Goal: Transaction & Acquisition: Purchase product/service

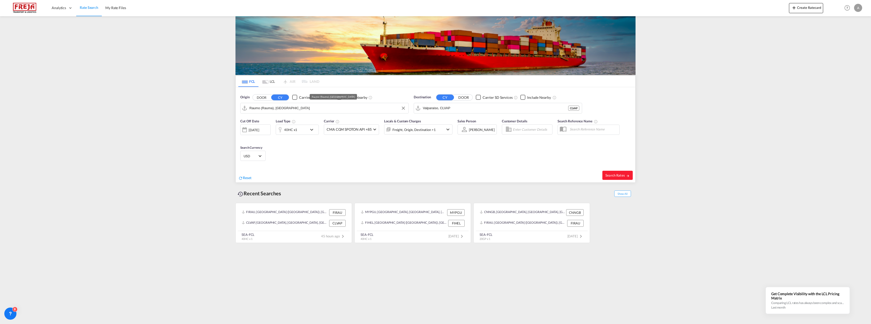
click at [274, 109] on input "Raumo (Rauma), [GEOGRAPHIC_DATA]" at bounding box center [327, 108] width 156 height 8
click at [279, 119] on div "Shanghai [GEOGRAPHIC_DATA] CNSHA" at bounding box center [288, 121] width 96 height 15
type input "[GEOGRAPHIC_DATA], [GEOGRAPHIC_DATA]"
click at [439, 109] on input "Valparaiso, CLVAP" at bounding box center [501, 108] width 156 height 8
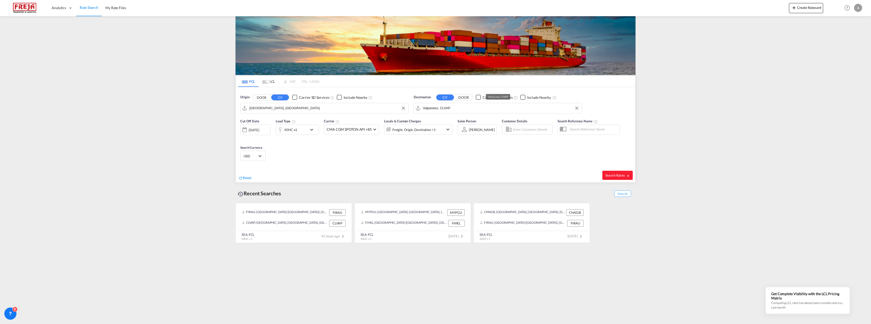
click at [439, 109] on input "Valparaiso, CLVAP" at bounding box center [501, 108] width 156 height 8
click at [441, 123] on div "Raumo ( [GEOGRAPHIC_DATA] ) [GEOGRAPHIC_DATA] [GEOGRAPHIC_DATA]" at bounding box center [462, 121] width 96 height 15
type input "Raumo (Rauma), [GEOGRAPHIC_DATA]"
click at [288, 129] on div "40HC x1" at bounding box center [290, 129] width 13 height 7
click at [261, 149] on md-select-value "40HC" at bounding box center [258, 151] width 20 height 9
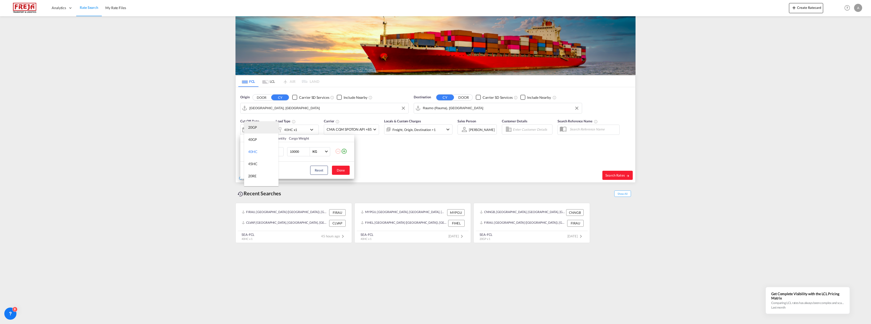
click at [258, 128] on md-option "20GP" at bounding box center [261, 127] width 34 height 12
click at [257, 151] on span "20GP" at bounding box center [255, 151] width 15 height 5
click at [295, 153] on md-backdrop at bounding box center [435, 162] width 871 height 324
click at [297, 152] on input "10000" at bounding box center [299, 151] width 20 height 9
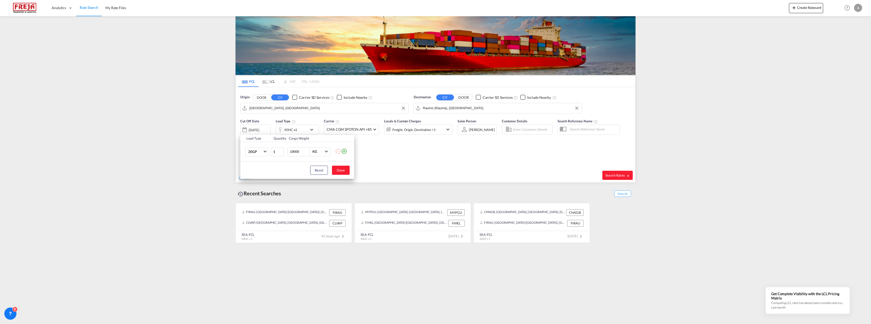
click at [295, 151] on input "19000" at bounding box center [299, 151] width 20 height 9
type input "19400"
click at [341, 171] on button "Done" at bounding box center [341, 170] width 18 height 9
click at [612, 176] on span "Search Rates" at bounding box center [617, 175] width 24 height 4
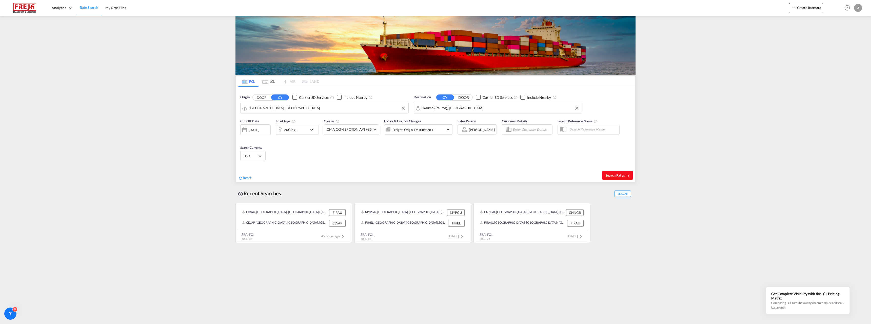
type input "CNSHA to FIRAU / [DATE]"
